Goal: Task Accomplishment & Management: Manage account settings

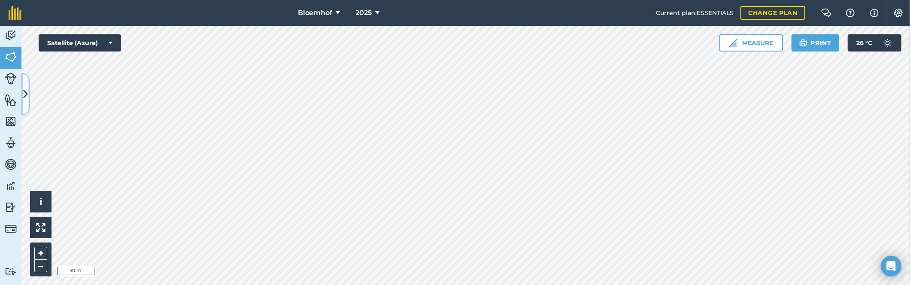
drag, startPoint x: 817, startPoint y: 49, endPoint x: 28, endPoint y: 90, distance: 790.5
click at [28, 90] on button at bounding box center [25, 94] width 9 height 43
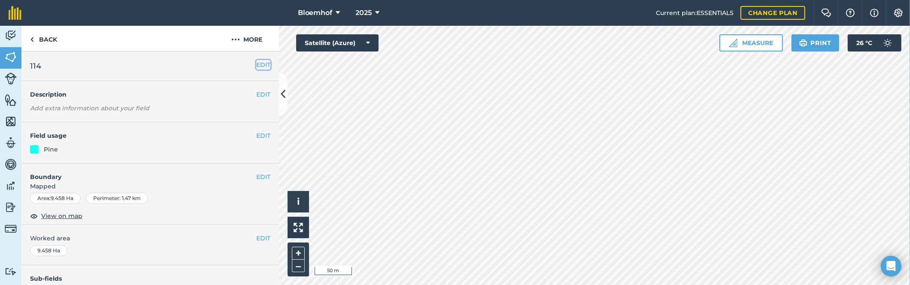
click at [257, 64] on button "EDIT" at bounding box center [263, 64] width 14 height 9
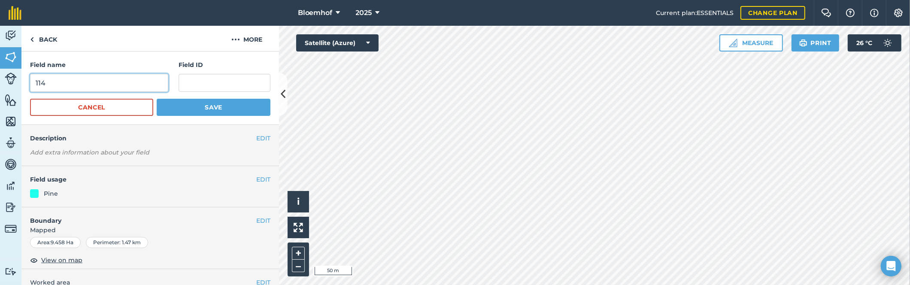
click at [36, 82] on input "114" at bounding box center [99, 83] width 138 height 18
type input "B114"
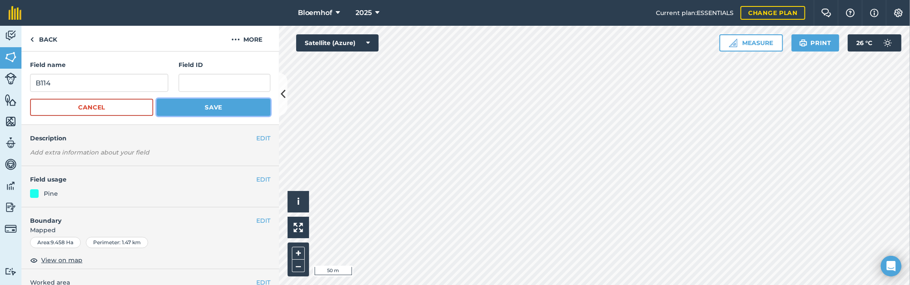
click at [213, 106] on button "Save" at bounding box center [214, 107] width 114 height 17
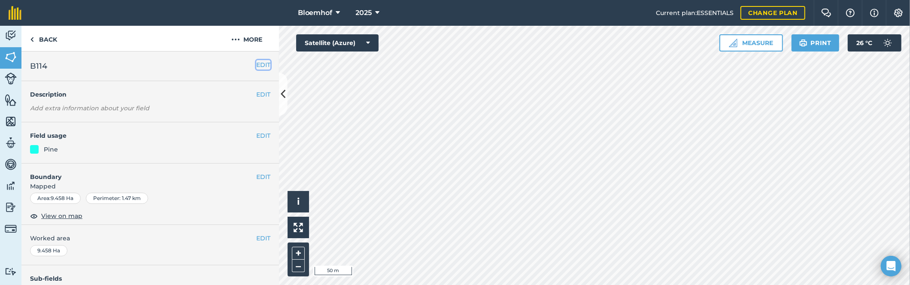
click at [256, 66] on button "EDIT" at bounding box center [263, 64] width 14 height 9
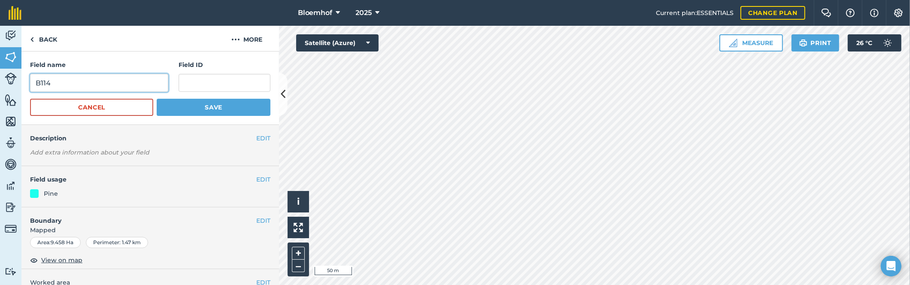
drag, startPoint x: 59, startPoint y: 83, endPoint x: 23, endPoint y: 87, distance: 36.7
click at [23, 87] on div "Field name B114 Field ID Cancel Save" at bounding box center [150, 88] width 258 height 73
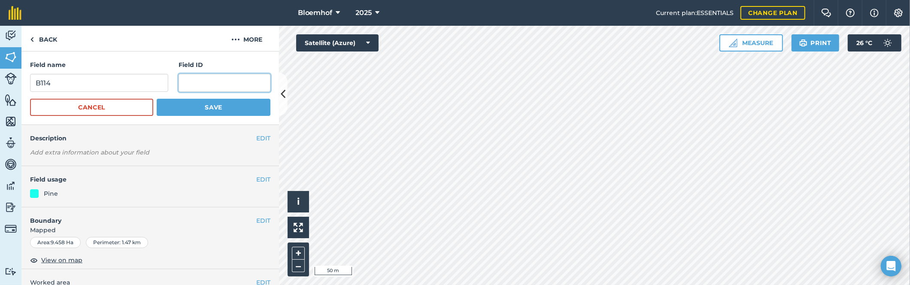
click at [187, 75] on input "text" at bounding box center [225, 83] width 92 height 18
paste input "B114"
type input "B114"
click at [180, 105] on button "Save" at bounding box center [214, 107] width 114 height 17
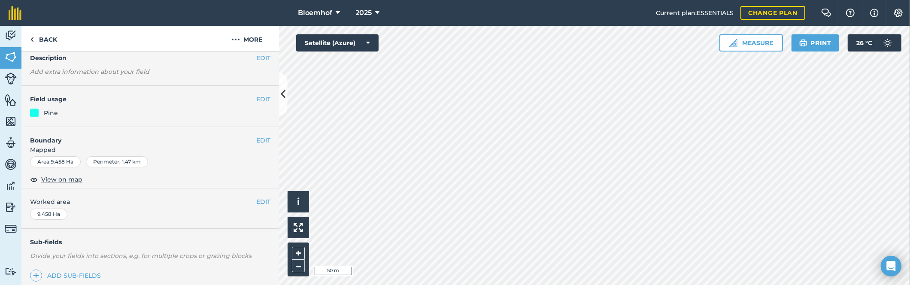
scroll to position [64, 0]
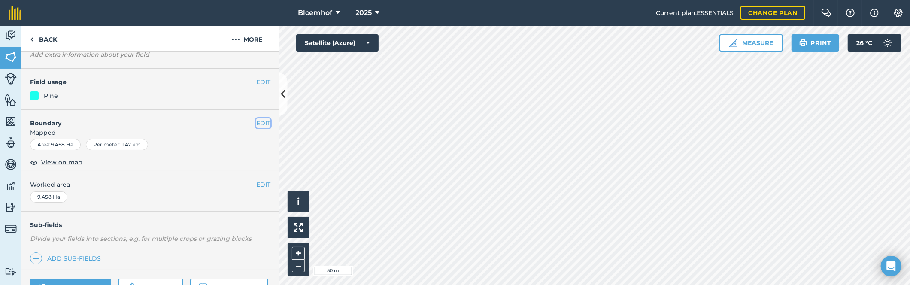
click at [256, 123] on button "EDIT" at bounding box center [263, 122] width 14 height 9
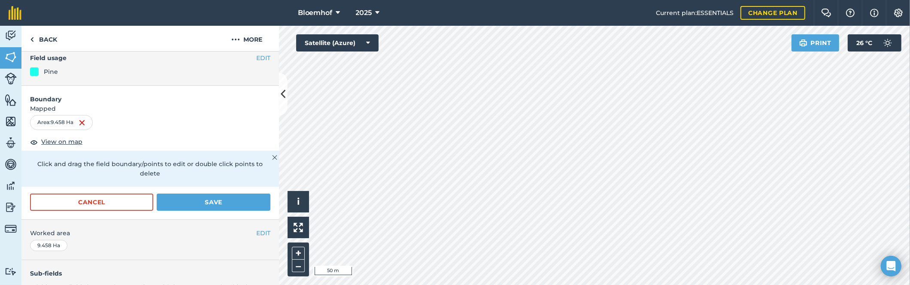
scroll to position [90, 0]
click at [209, 197] on button "Save" at bounding box center [214, 200] width 114 height 17
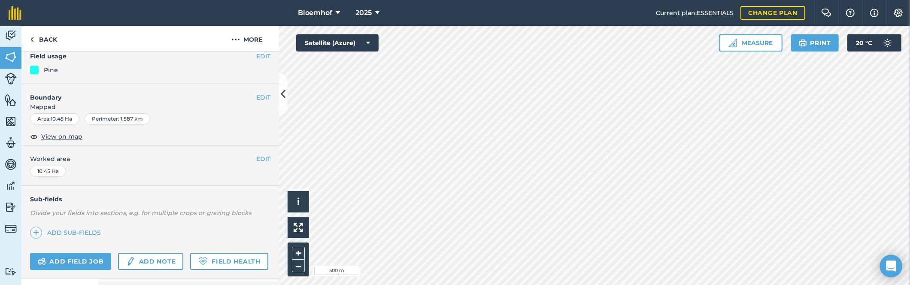
click at [893, 264] on icon "Open Intercom Messenger" at bounding box center [891, 266] width 10 height 11
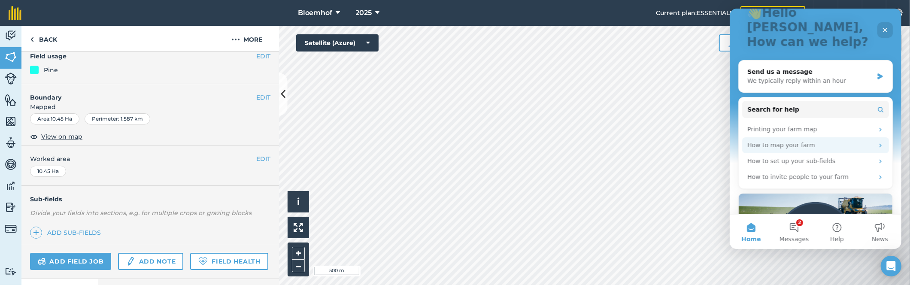
scroll to position [141, 0]
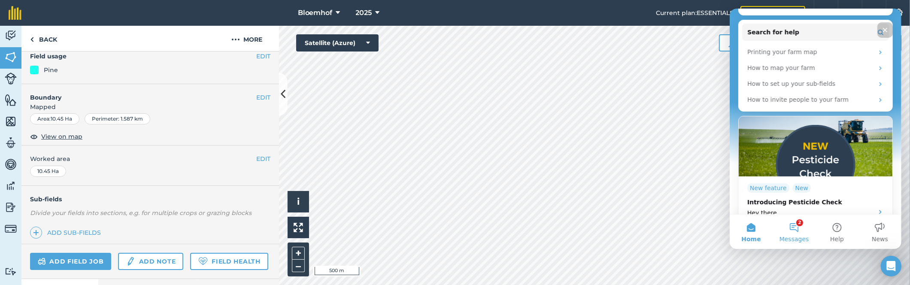
click at [794, 229] on button "2 Messages" at bounding box center [793, 232] width 43 height 34
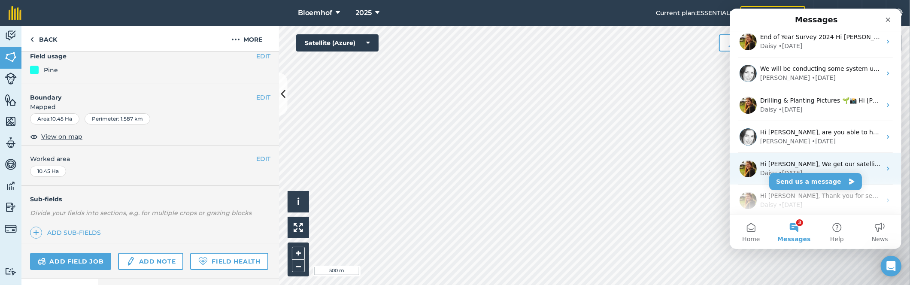
scroll to position [0, 0]
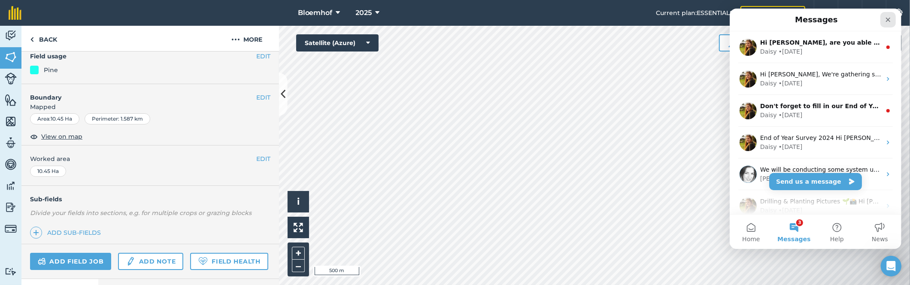
click at [888, 21] on icon "Close" at bounding box center [887, 19] width 7 height 7
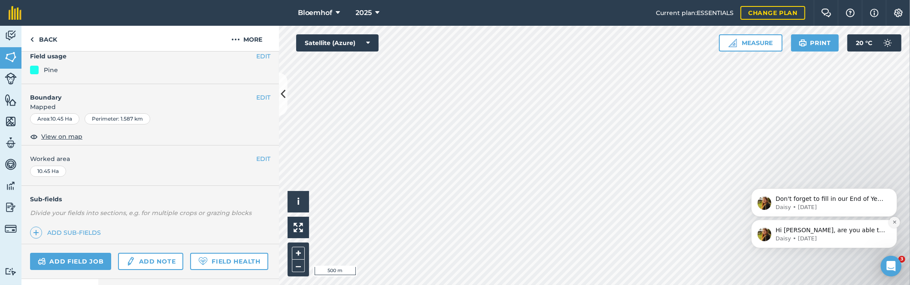
click at [892, 224] on icon "Dismiss notification" at bounding box center [894, 221] width 5 height 5
click at [892, 224] on icon "Dismiss notification" at bounding box center [894, 222] width 4 height 4
